Goal: Transaction & Acquisition: Purchase product/service

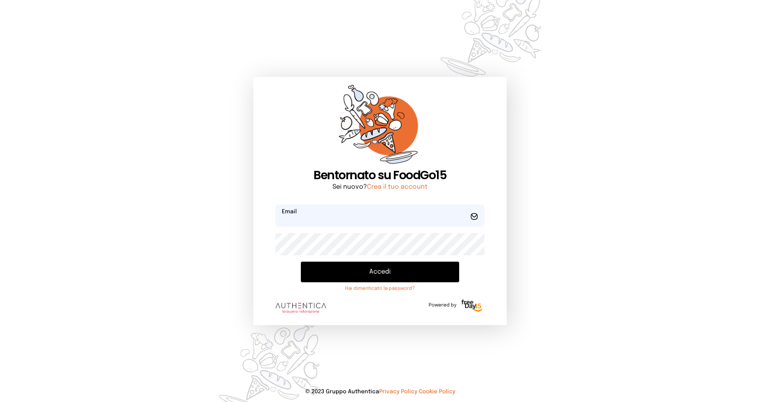
type input "**********"
click at [377, 272] on button "Accedi" at bounding box center [380, 271] width 158 height 21
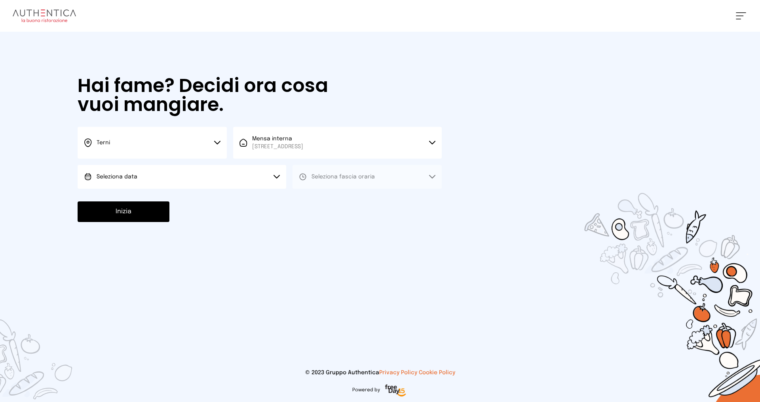
click at [137, 169] on button "Seleziona data" at bounding box center [182, 177] width 209 height 24
click at [129, 191] on li "[DATE], [DATE]" at bounding box center [182, 198] width 209 height 21
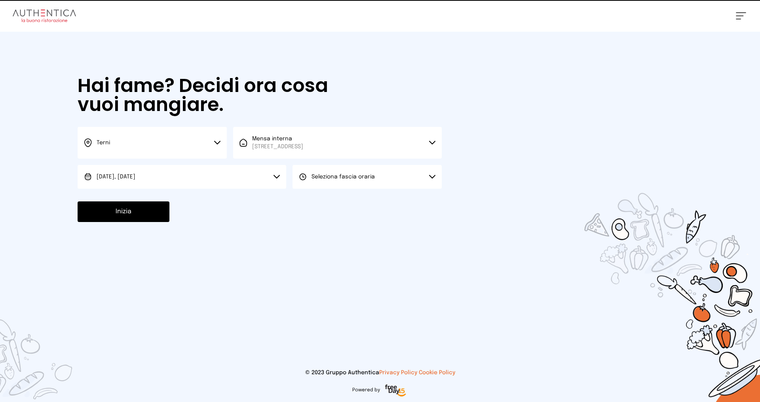
click at [316, 174] on span "Seleziona fascia oraria" at bounding box center [343, 177] width 63 height 6
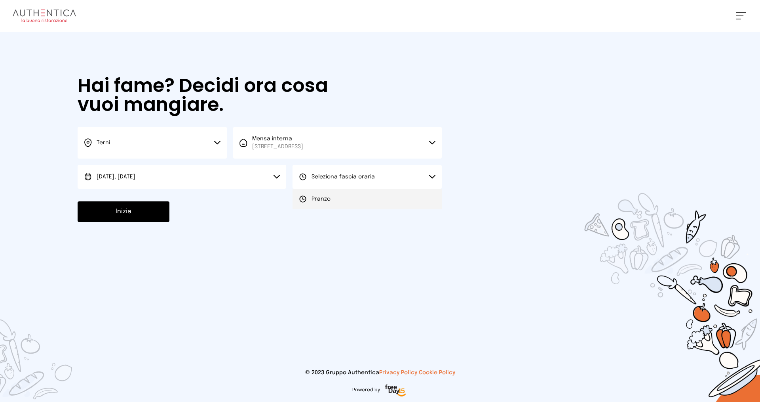
click at [314, 194] on li "Pranzo" at bounding box center [367, 198] width 149 height 21
click at [128, 218] on button "Inizia" at bounding box center [124, 211] width 92 height 21
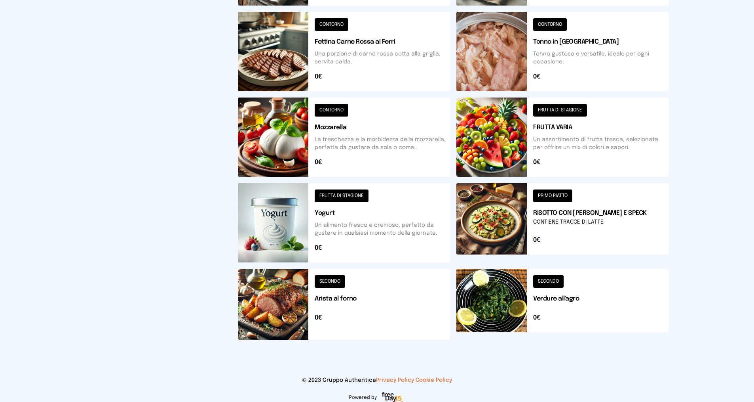
scroll to position [246, 0]
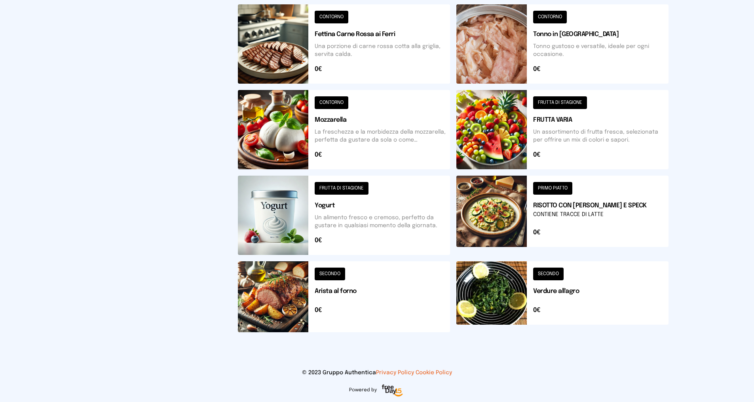
click at [561, 275] on button at bounding box center [563, 296] width 212 height 71
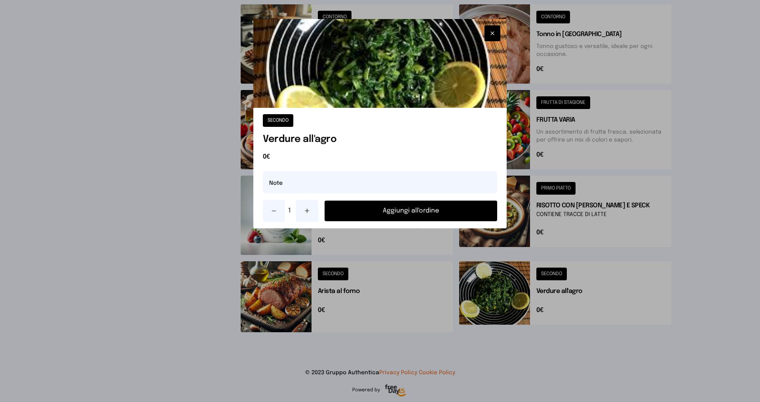
click at [414, 210] on button "Aggiungi all'ordine" at bounding box center [411, 210] width 173 height 21
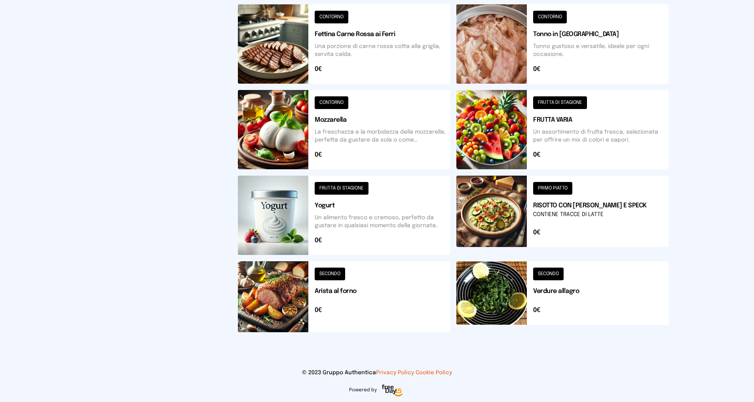
click at [546, 185] on button at bounding box center [563, 214] width 212 height 79
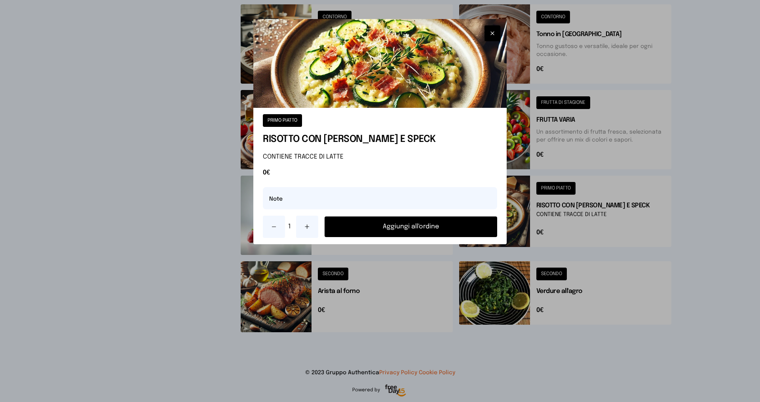
click at [392, 223] on button "Aggiungi all'ordine" at bounding box center [411, 226] width 173 height 21
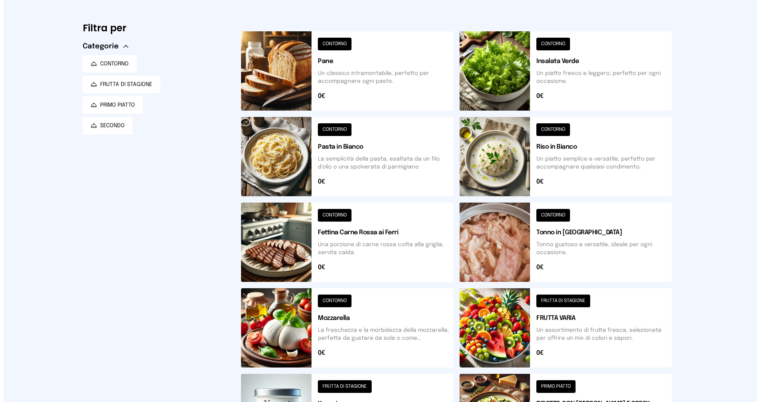
scroll to position [0, 0]
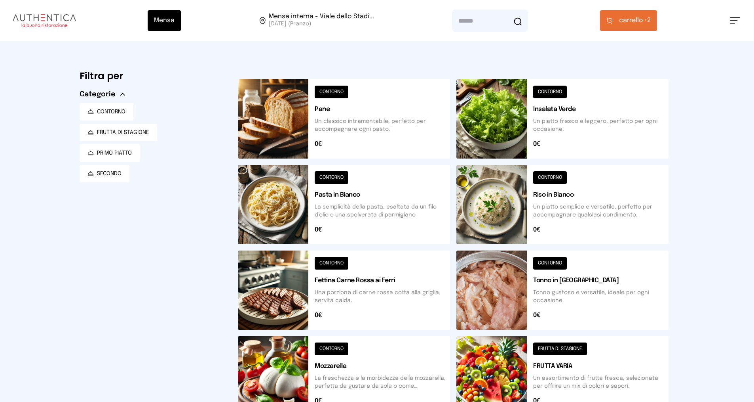
click at [619, 17] on button "carrello • 2" at bounding box center [628, 20] width 57 height 21
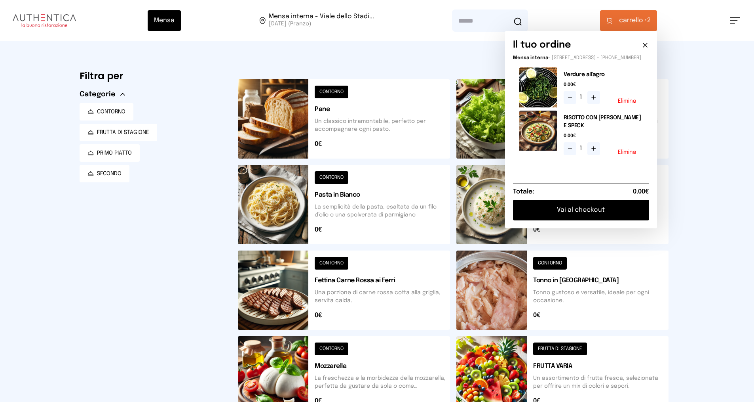
click at [559, 218] on button "Vai al checkout" at bounding box center [581, 210] width 136 height 21
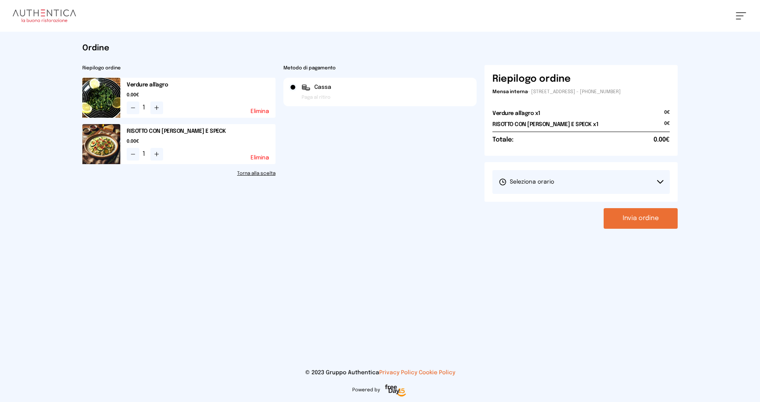
click at [511, 182] on span "Seleziona orario" at bounding box center [526, 182] width 55 height 8
click at [516, 206] on span "1° Turno (13:00 - 15:00)" at bounding box center [529, 204] width 60 height 8
click at [618, 219] on button "Invia ordine" at bounding box center [641, 218] width 74 height 21
